Goal: Transaction & Acquisition: Purchase product/service

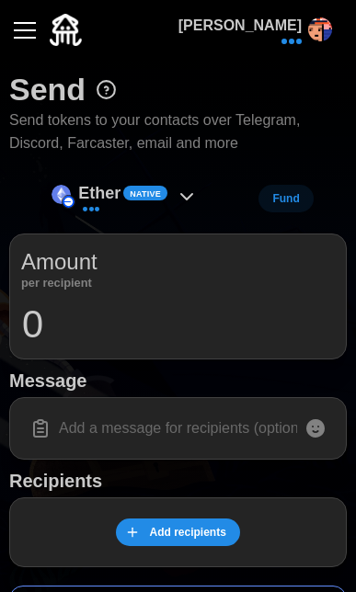
click at [121, 334] on input "0" at bounding box center [177, 324] width 313 height 46
click at [174, 185] on div "Ether Native" at bounding box center [124, 198] width 164 height 41
click at [33, 33] on button "button" at bounding box center [24, 30] width 31 height 31
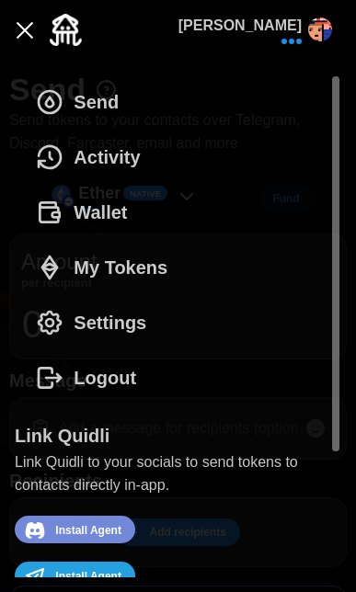
click at [115, 316] on span "Settings" at bounding box center [110, 322] width 73 height 53
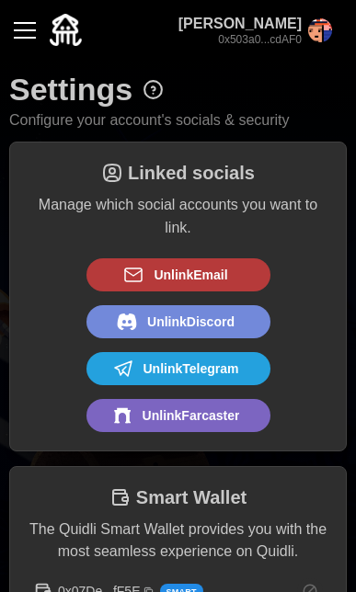
click at [30, 30] on div "button" at bounding box center [25, 30] width 22 height 2
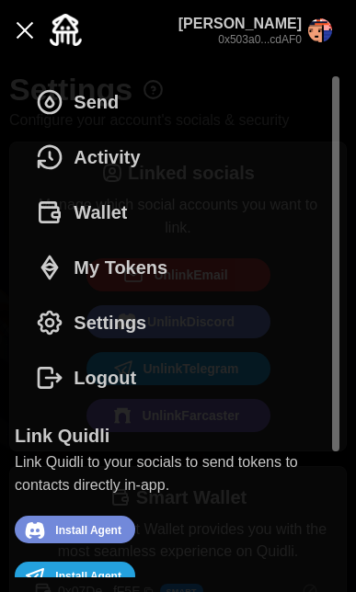
click at [112, 110] on span "Send" at bounding box center [96, 101] width 45 height 53
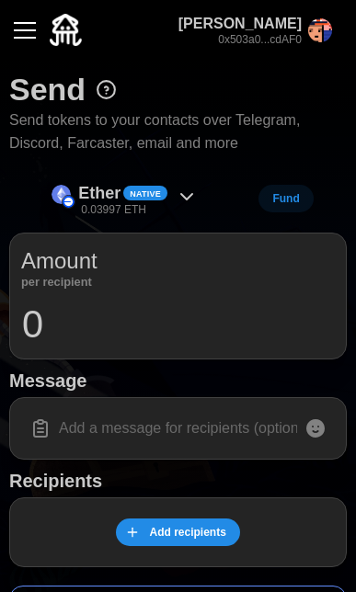
click at [185, 526] on span "Add recipients" at bounding box center [187, 532] width 76 height 26
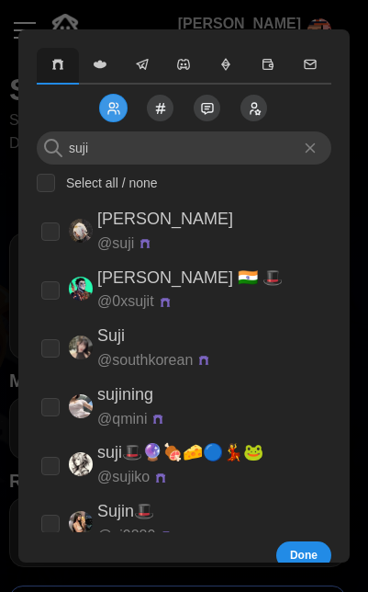
type input "suji"
click at [230, 227] on div "[PERSON_NAME] @ suji" at bounding box center [178, 231] width 275 height 50
checkbox input "true"
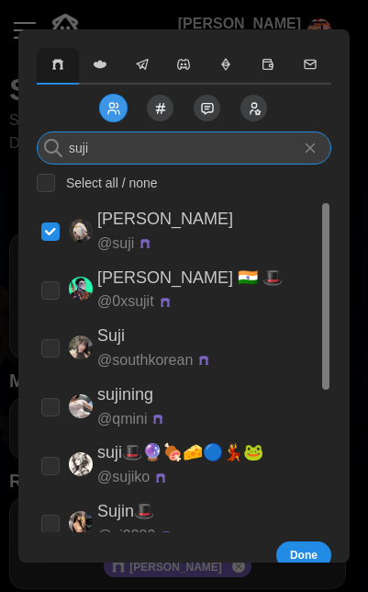
click at [204, 149] on input "suji" at bounding box center [184, 147] width 295 height 33
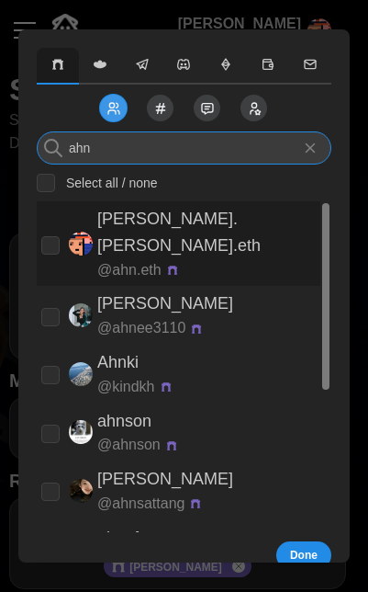
type input "ahn"
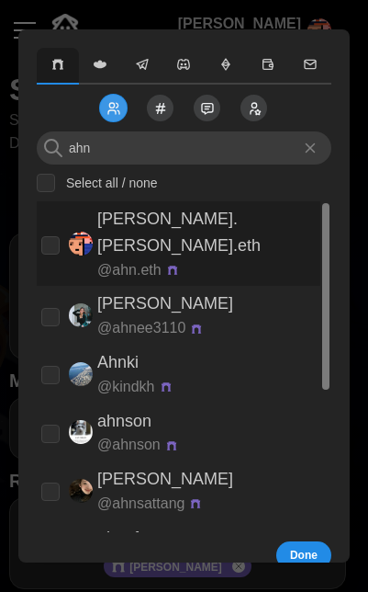
click at [198, 216] on div "[PERSON_NAME].[PERSON_NAME].eth @ [PERSON_NAME].eth" at bounding box center [178, 243] width 275 height 75
checkbox input "true"
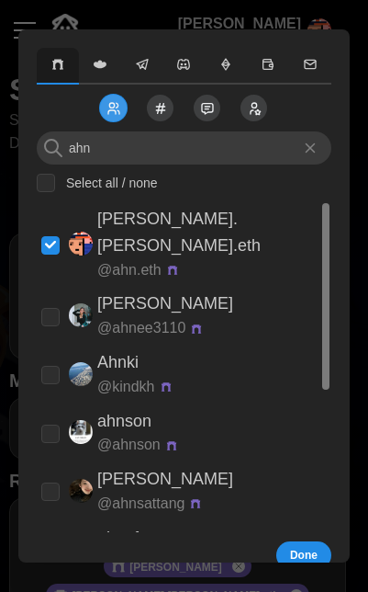
drag, startPoint x: 301, startPoint y: 555, endPoint x: 299, endPoint y: 546, distance: 9.6
click at [300, 555] on span "Done" at bounding box center [304, 555] width 28 height 26
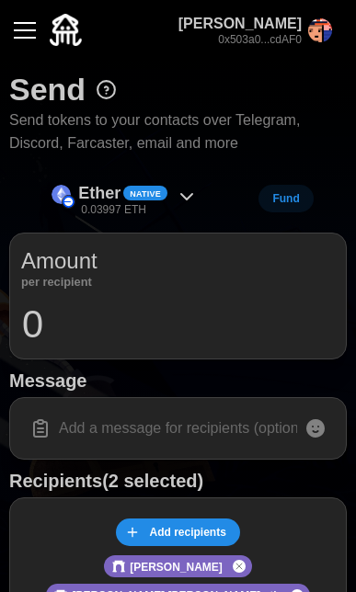
click at [217, 336] on input "0" at bounding box center [177, 324] width 313 height 46
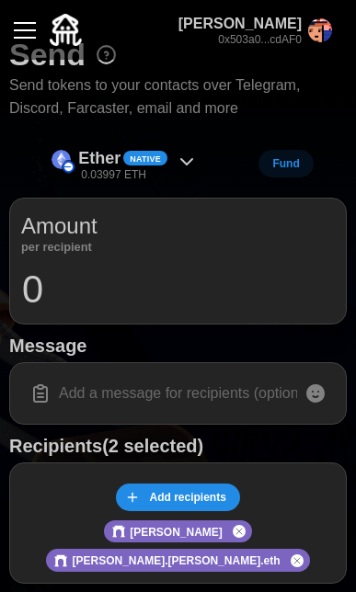
click at [193, 153] on icon at bounding box center [186, 162] width 22 height 22
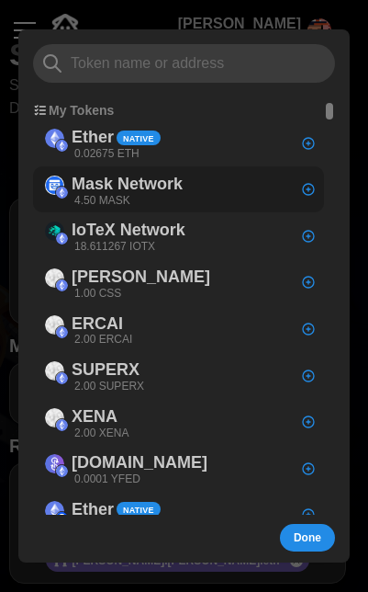
click at [182, 183] on p "Mask Network" at bounding box center [127, 184] width 111 height 27
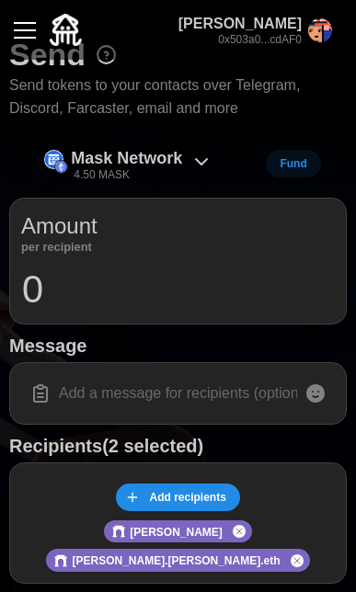
click at [140, 295] on input "0" at bounding box center [177, 289] width 313 height 46
type input "1"
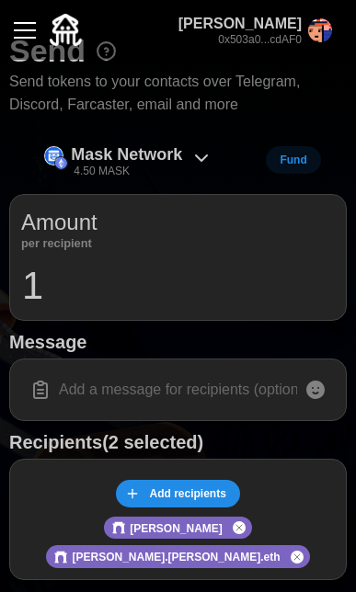
scroll to position [199, 0]
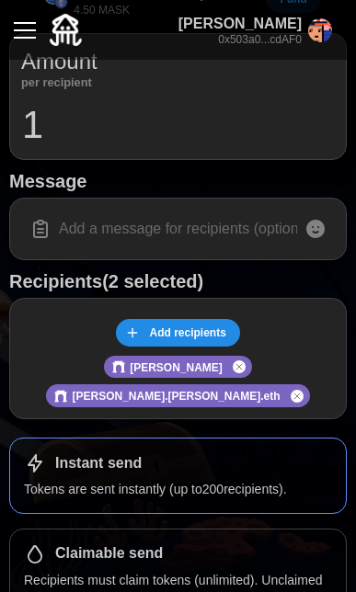
click at [169, 221] on input at bounding box center [177, 228] width 313 height 39
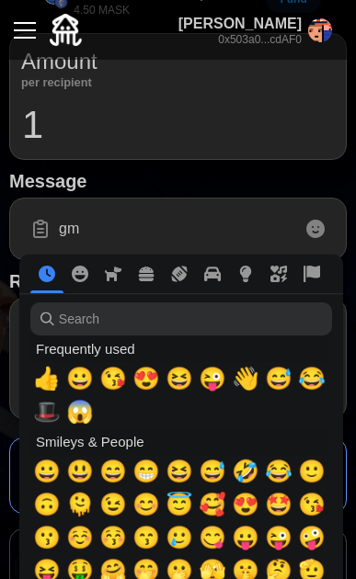
click at [325, 222] on icon at bounding box center [315, 229] width 22 height 22
click at [243, 380] on span "👋" at bounding box center [246, 379] width 28 height 26
click at [199, 241] on input "gm 👋" at bounding box center [177, 228] width 313 height 39
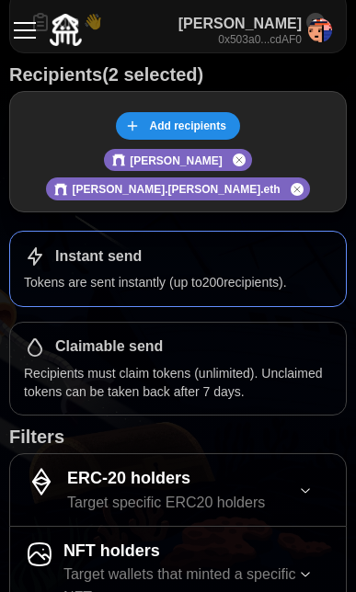
scroll to position [464, 0]
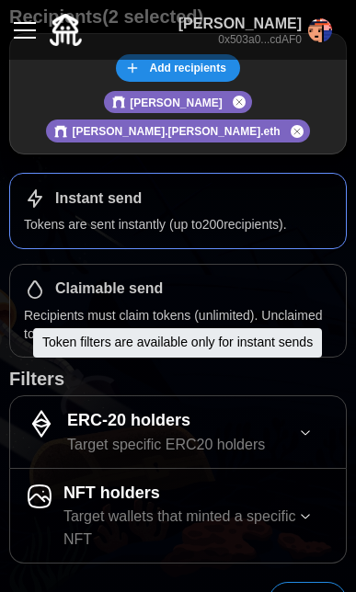
type input "gm 👋"
click at [314, 424] on span "button" at bounding box center [314, 431] width 33 height 15
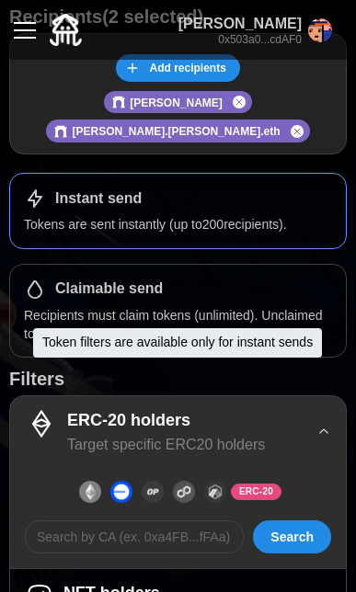
click at [314, 424] on span "button" at bounding box center [314, 431] width 33 height 15
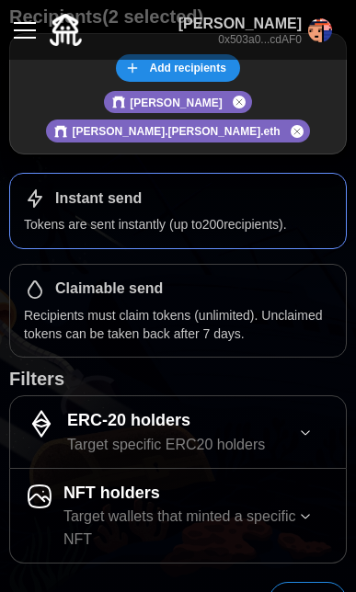
click at [299, 583] on span "Send" at bounding box center [307, 601] width 36 height 37
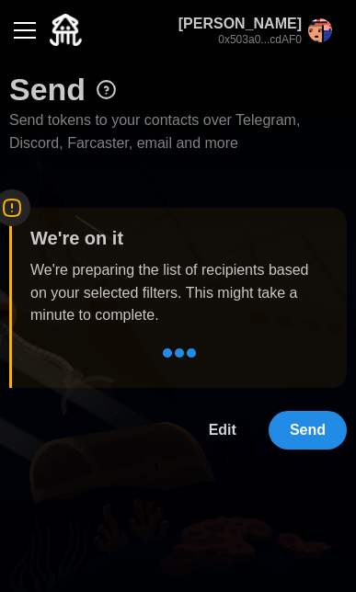
scroll to position [0, 0]
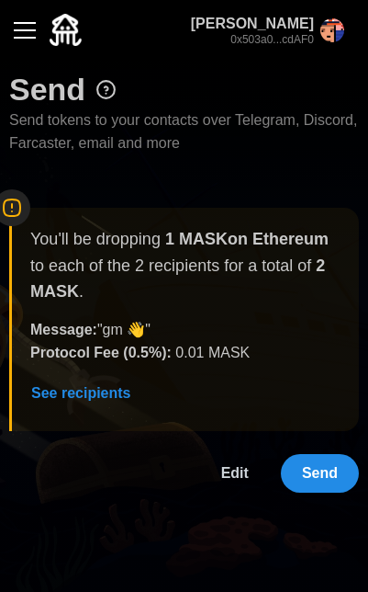
click at [323, 468] on span "Send" at bounding box center [320, 473] width 36 height 37
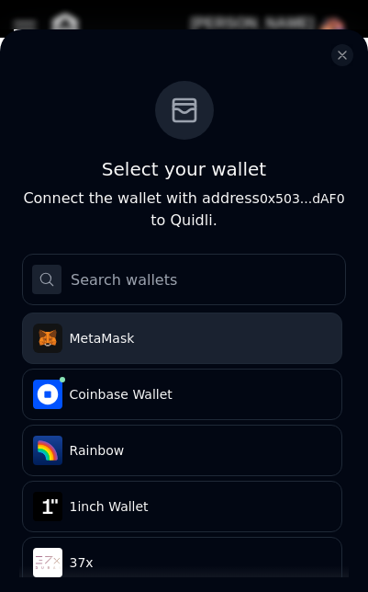
click at [196, 350] on button ".s1{stroke-linecap:round;stroke-linejoin:round}.s2{fill:#e4761b;stroke:#e4761b}…" at bounding box center [182, 337] width 321 height 51
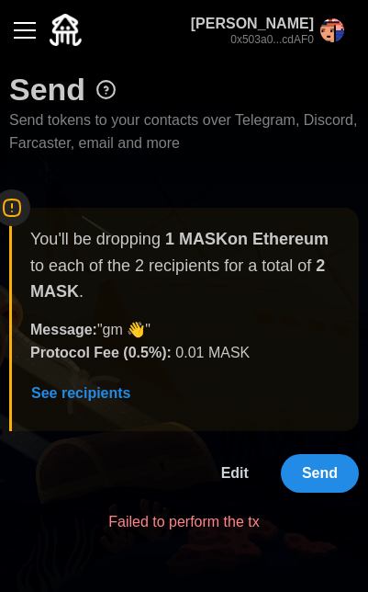
click at [314, 469] on span "Send" at bounding box center [320, 473] width 36 height 37
click at [23, 25] on button "button" at bounding box center [24, 30] width 31 height 31
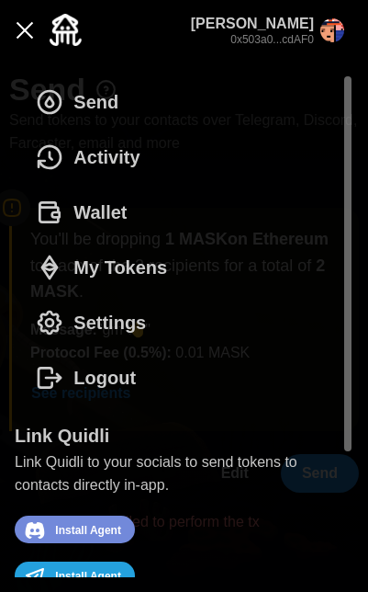
click at [119, 208] on span "Wallet" at bounding box center [100, 212] width 53 height 53
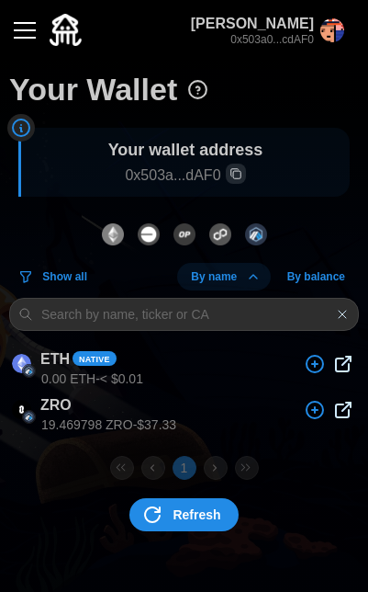
click at [121, 232] on img "dots" at bounding box center [113, 234] width 22 height 22
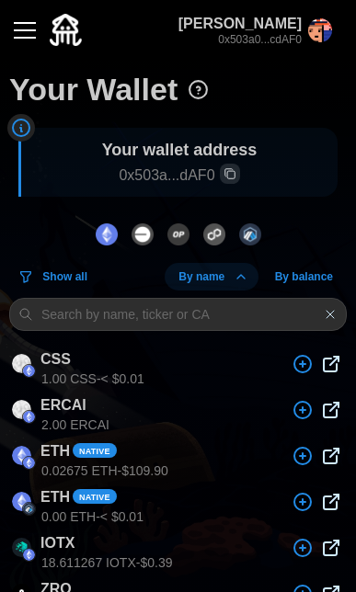
click at [251, 223] on img "dots" at bounding box center [250, 234] width 22 height 22
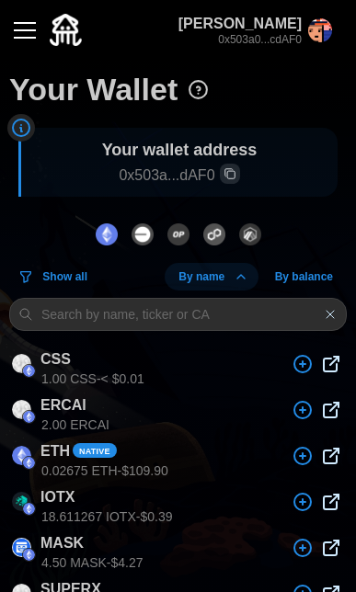
click at [28, 39] on button "button" at bounding box center [24, 30] width 31 height 31
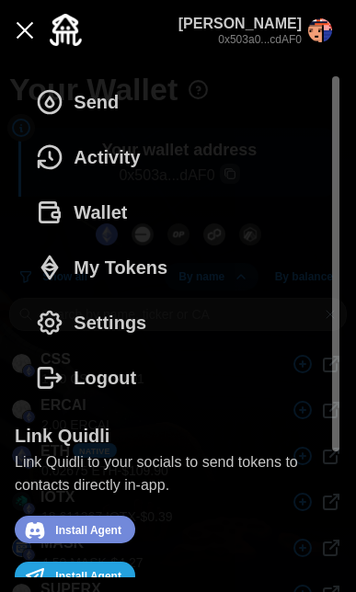
click at [104, 87] on span "Send" at bounding box center [96, 101] width 45 height 53
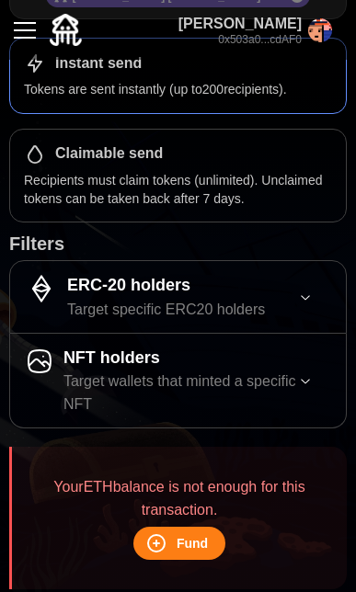
scroll to position [623, 0]
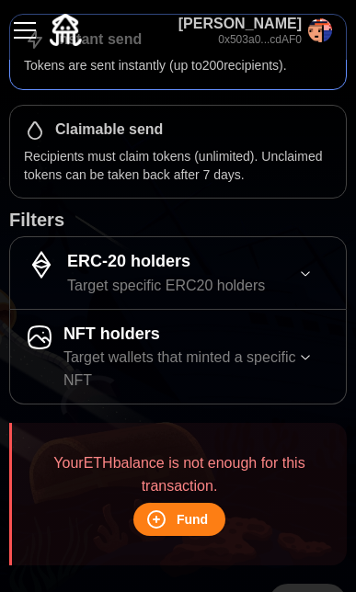
click at [266, 480] on div "Your ETH balance is not enough for this transaction. Fund" at bounding box center [179, 494] width 265 height 84
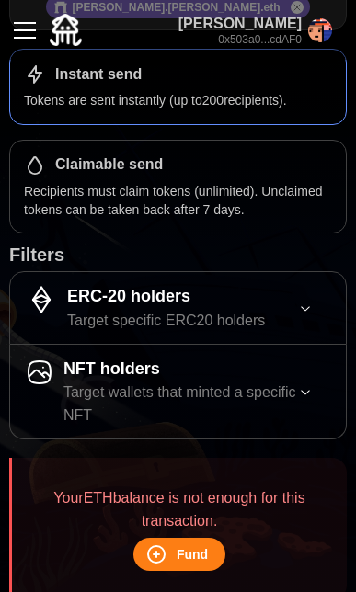
scroll to position [403, 0]
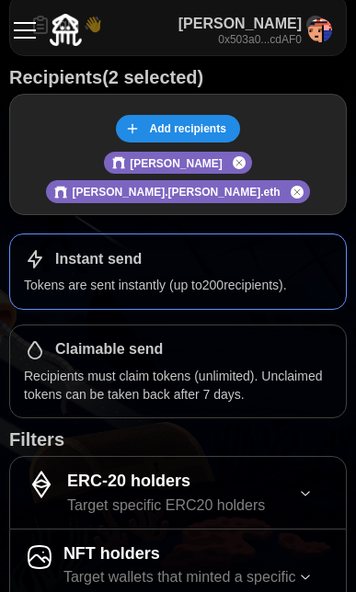
click at [32, 25] on button "button" at bounding box center [24, 30] width 31 height 31
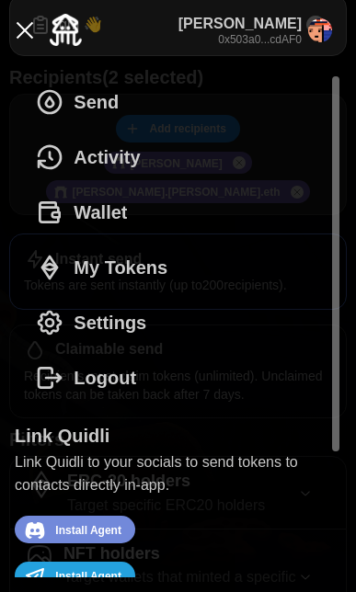
click at [134, 218] on button "Wallet" at bounding box center [86, 212] width 142 height 55
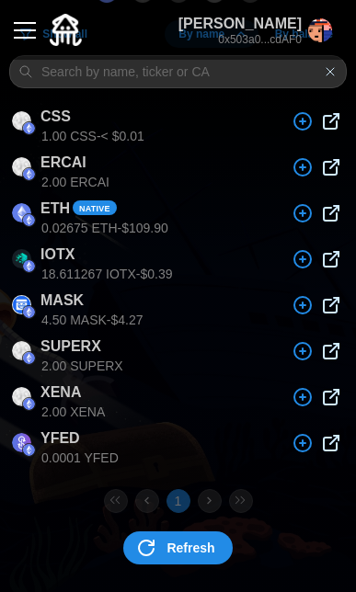
scroll to position [13, 0]
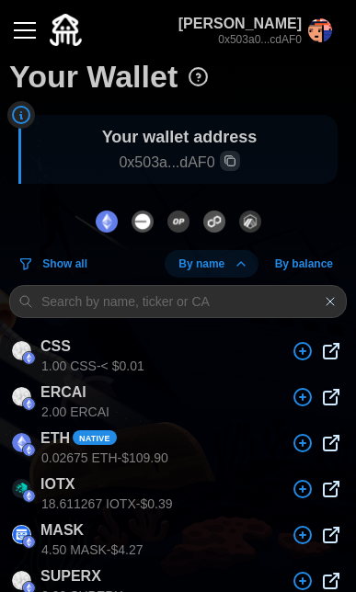
click at [28, 32] on button "button" at bounding box center [24, 30] width 31 height 31
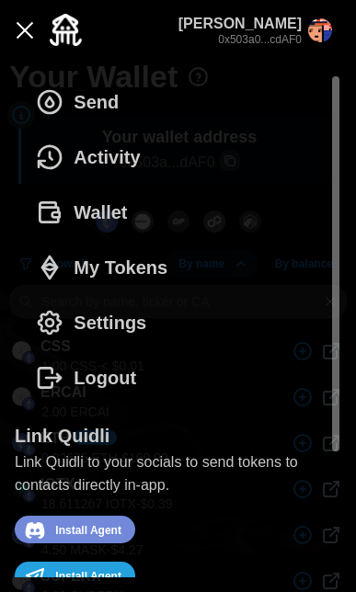
click at [106, 114] on span "Send" at bounding box center [96, 101] width 45 height 53
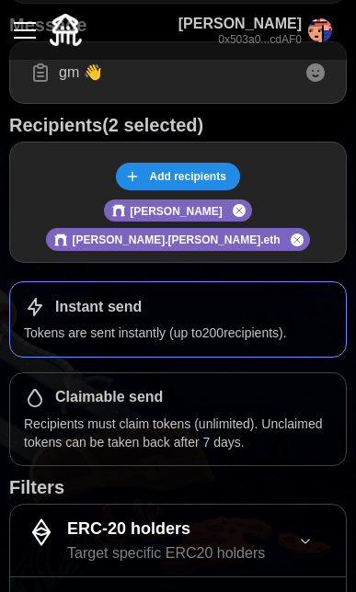
scroll to position [623, 0]
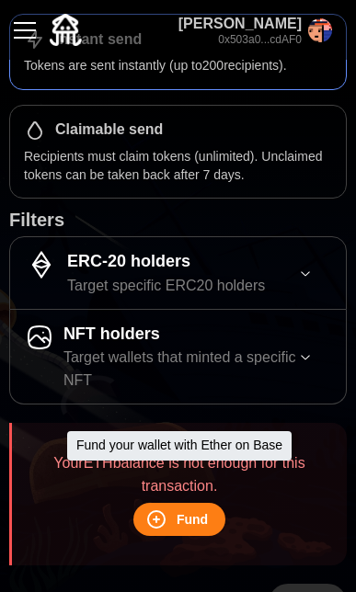
click at [197, 503] on span "Fund" at bounding box center [191, 518] width 31 height 31
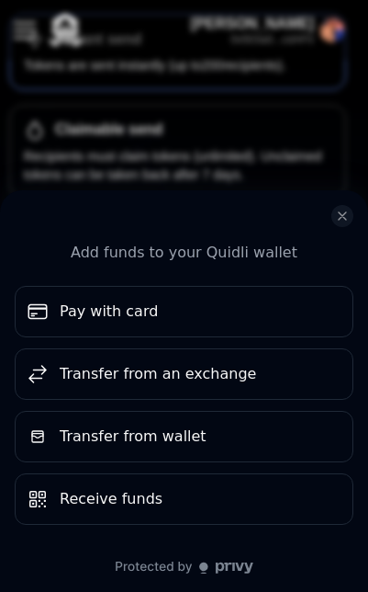
click at [340, 213] on icon "close modal" at bounding box center [342, 215] width 7 height 7
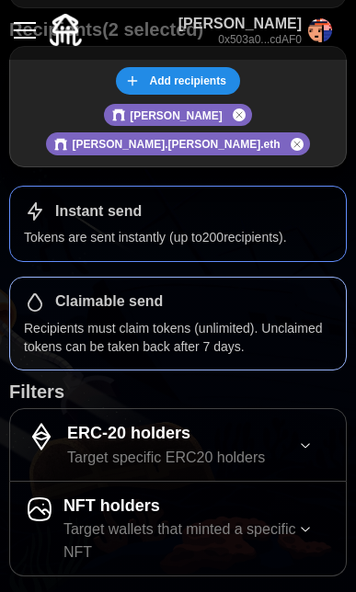
scroll to position [84, 0]
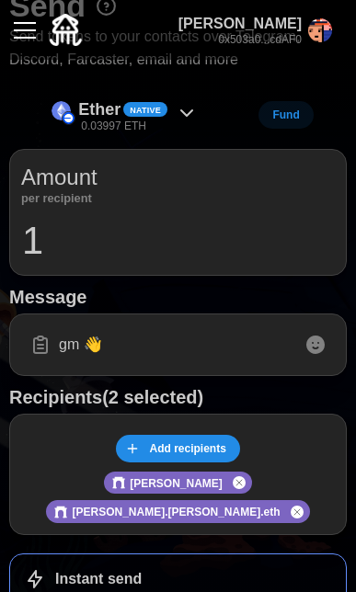
click at [164, 340] on input "gm 👋" at bounding box center [177, 344] width 313 height 39
